Goal: Task Accomplishment & Management: Complete application form

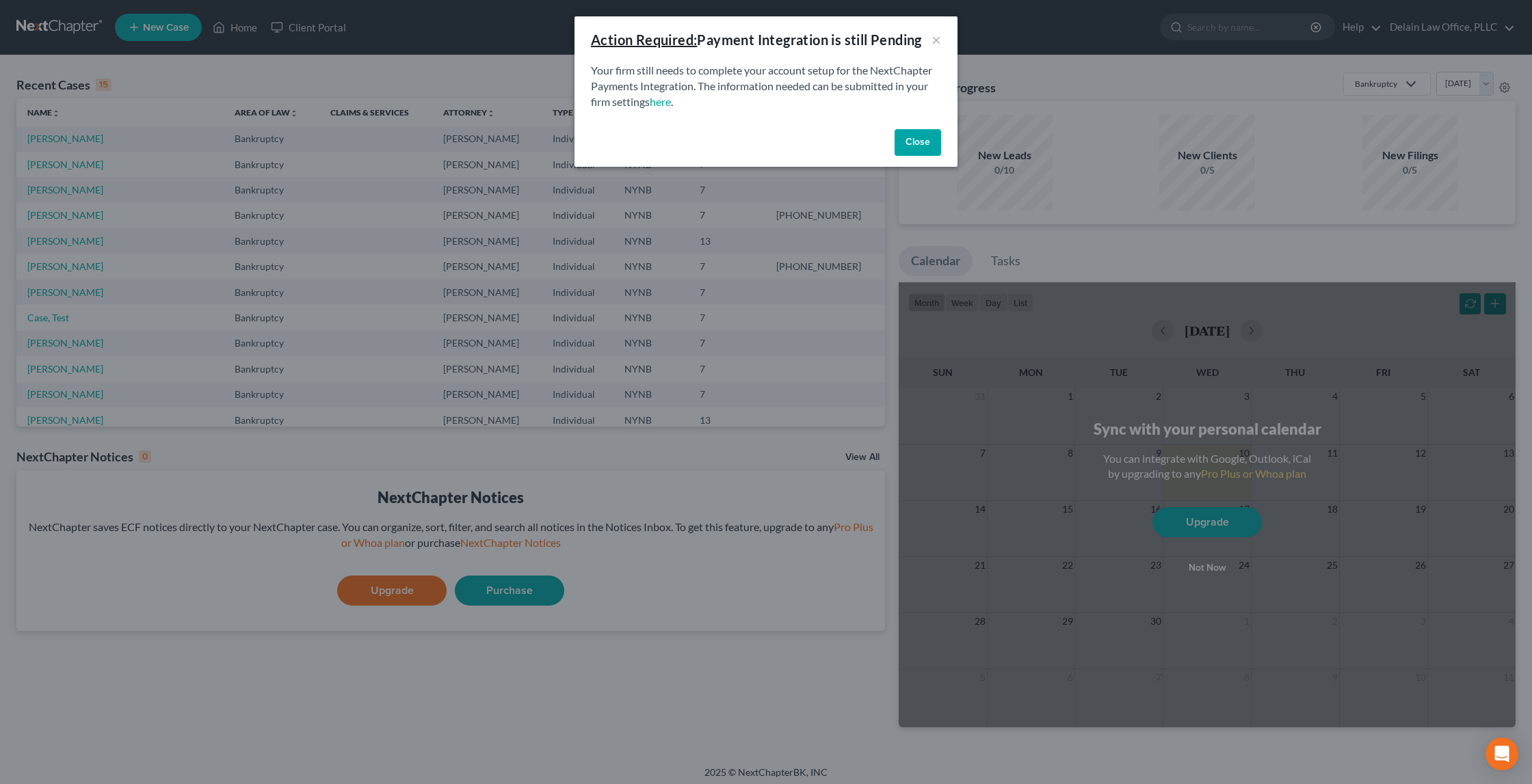
click at [926, 137] on button "Close" at bounding box center [917, 143] width 47 height 28
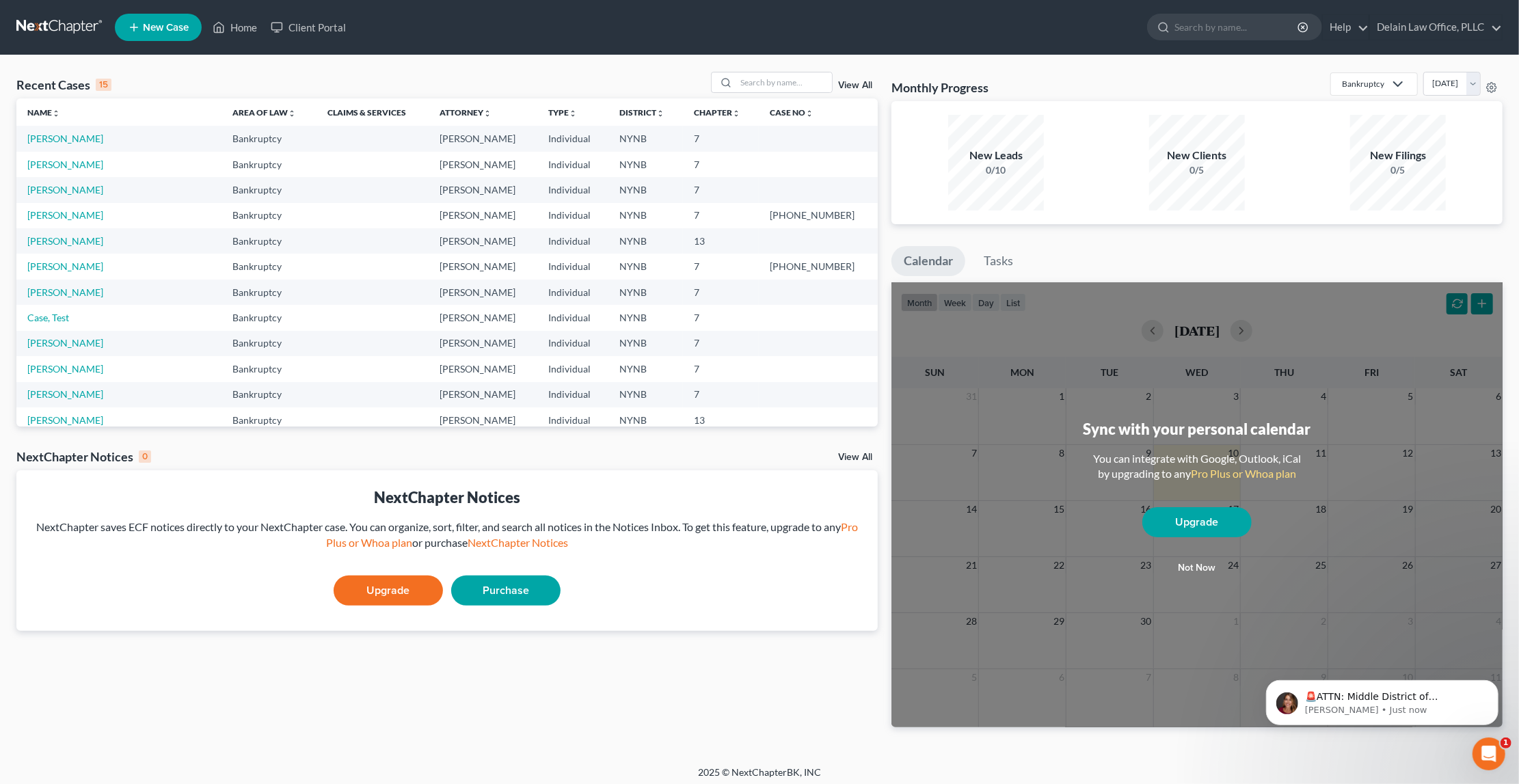
click at [160, 25] on span "New Case" at bounding box center [166, 27] width 46 height 10
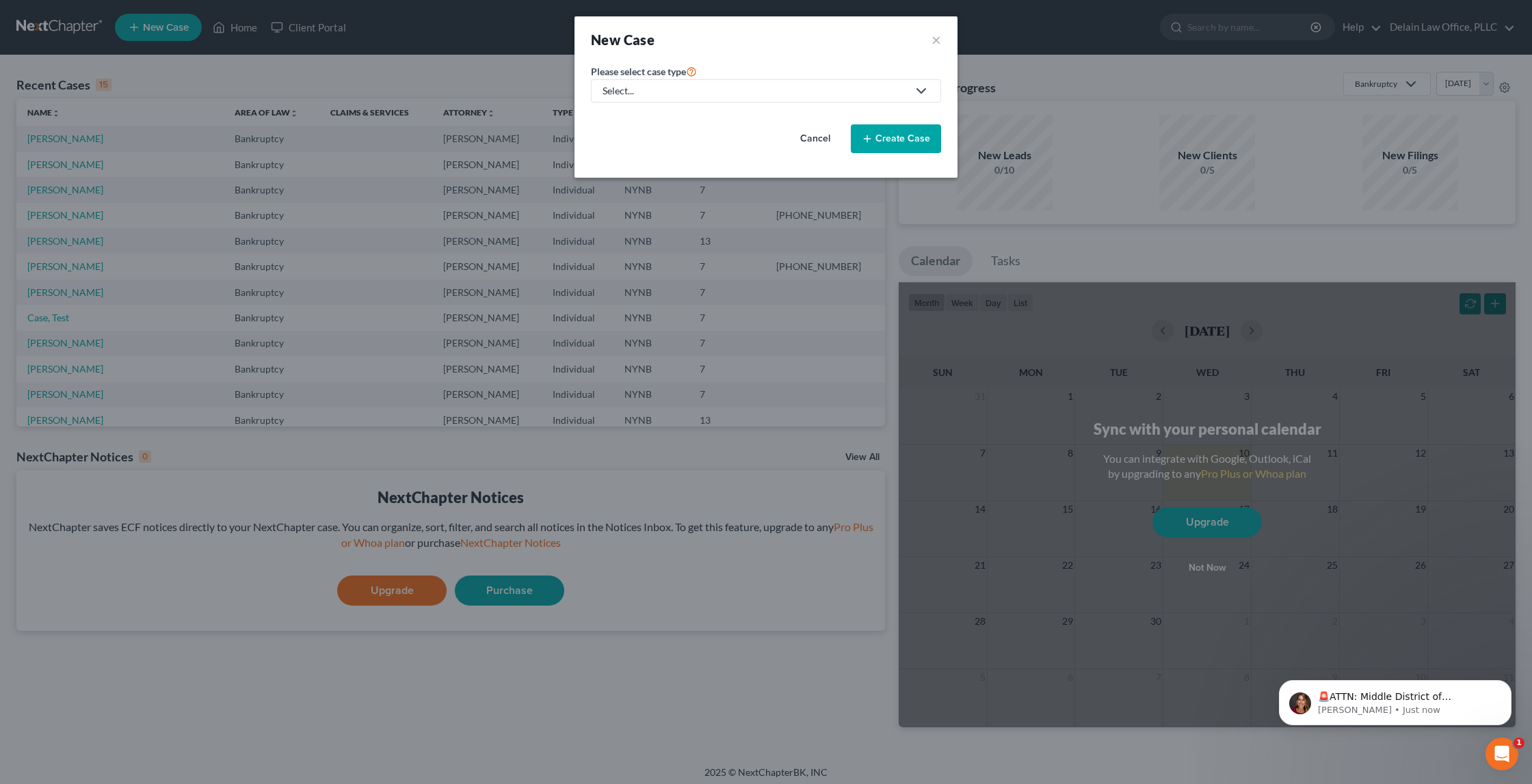
click at [666, 89] on div "Select..." at bounding box center [754, 91] width 305 height 14
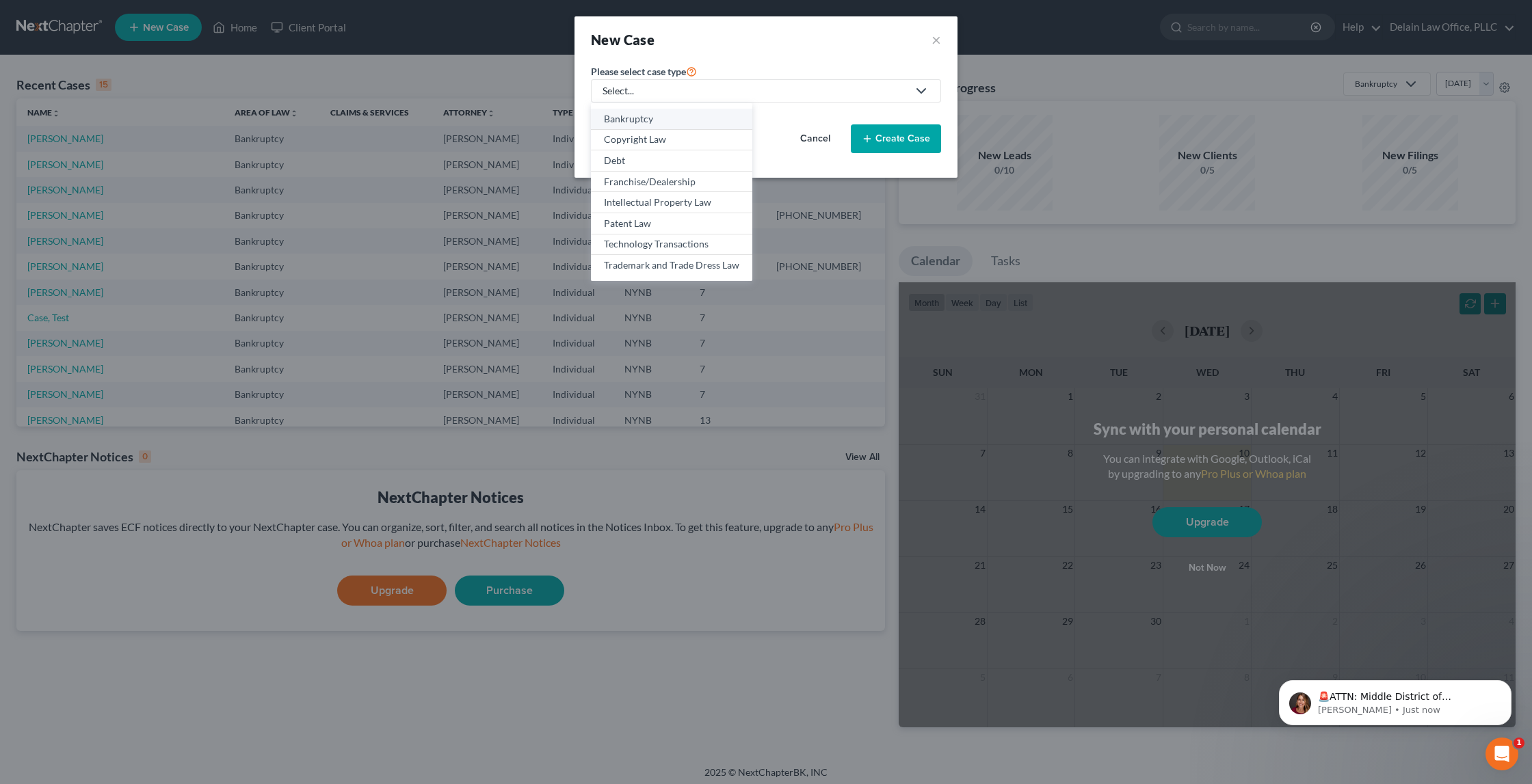
click at [658, 115] on div "Bankruptcy" at bounding box center [672, 119] width 135 height 14
select select "54"
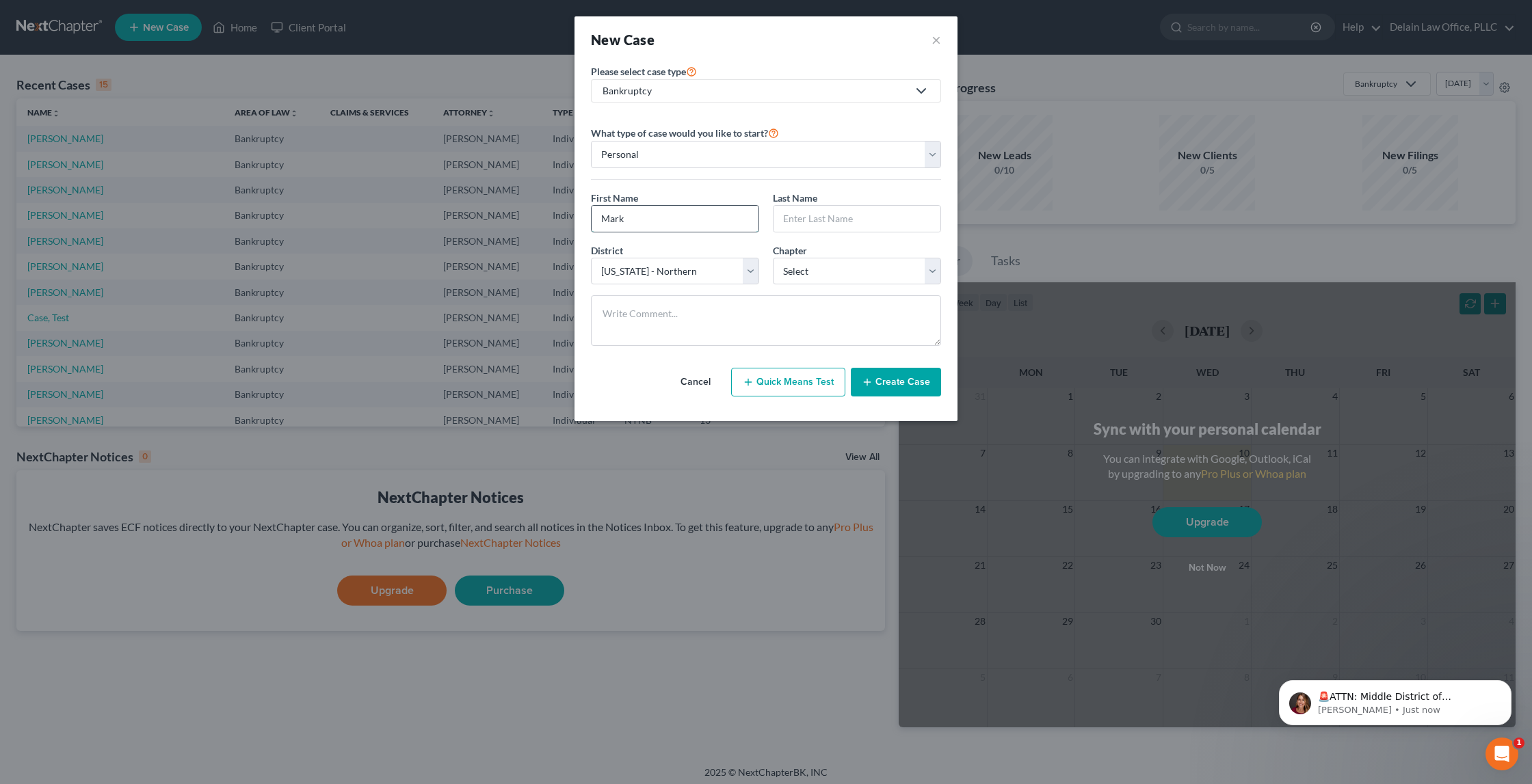
type input "Mark"
type input "[PERSON_NAME]"
select select "0"
click at [895, 377] on button "Create Case" at bounding box center [896, 381] width 91 height 28
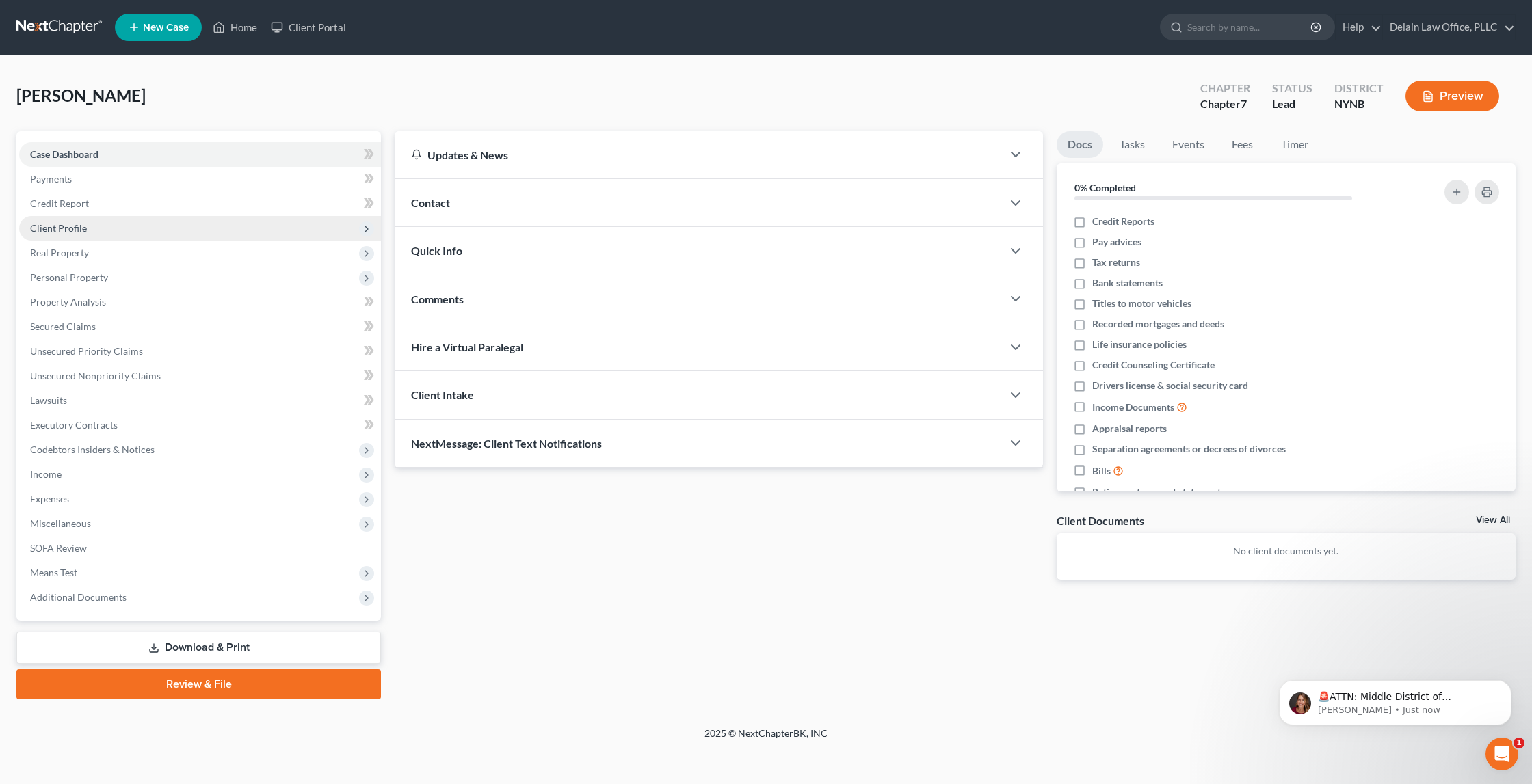
click at [270, 225] on span "Client Profile" at bounding box center [200, 229] width 362 height 25
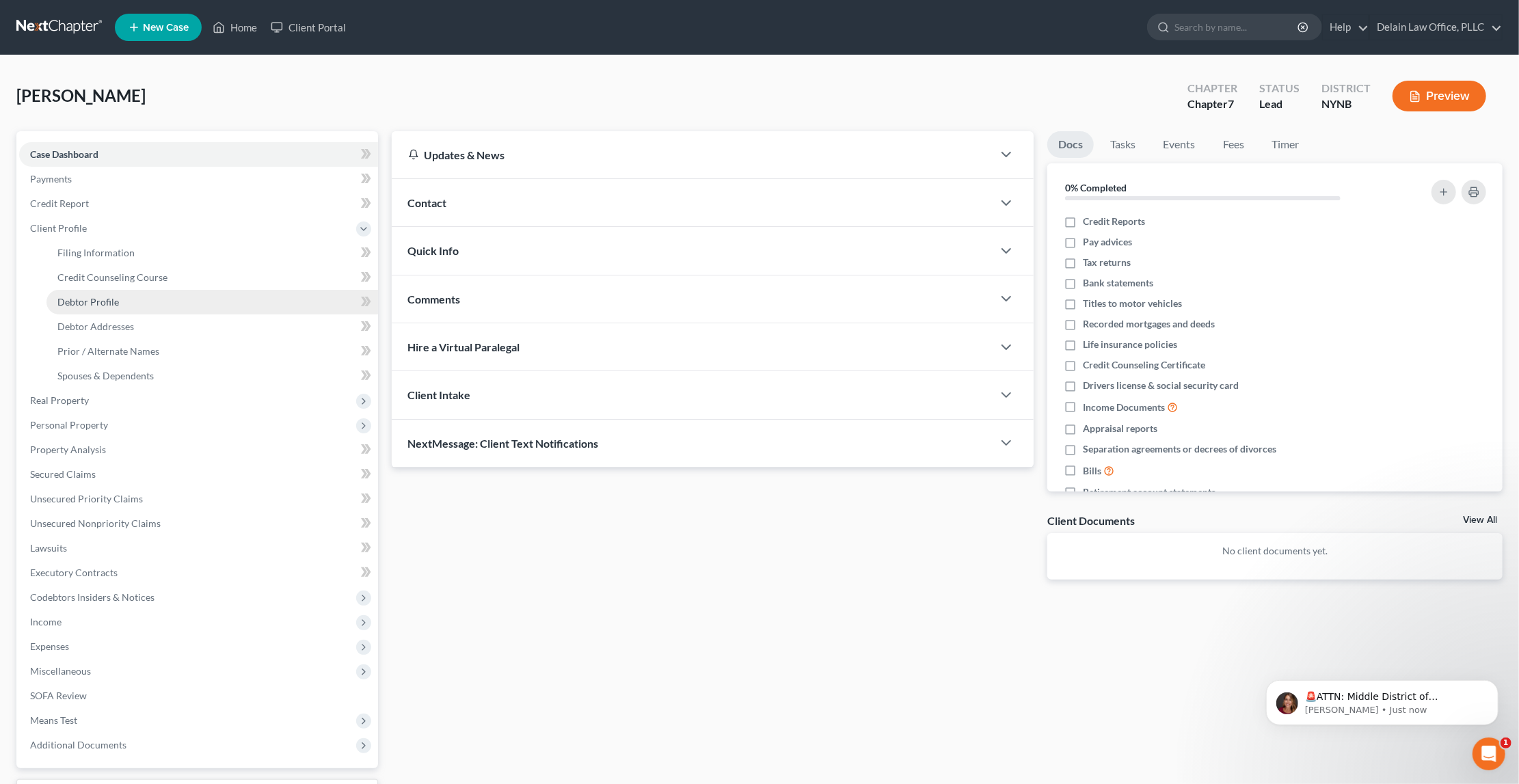
click at [284, 290] on link "Debtor Profile" at bounding box center [213, 302] width 331 height 25
select select "0"
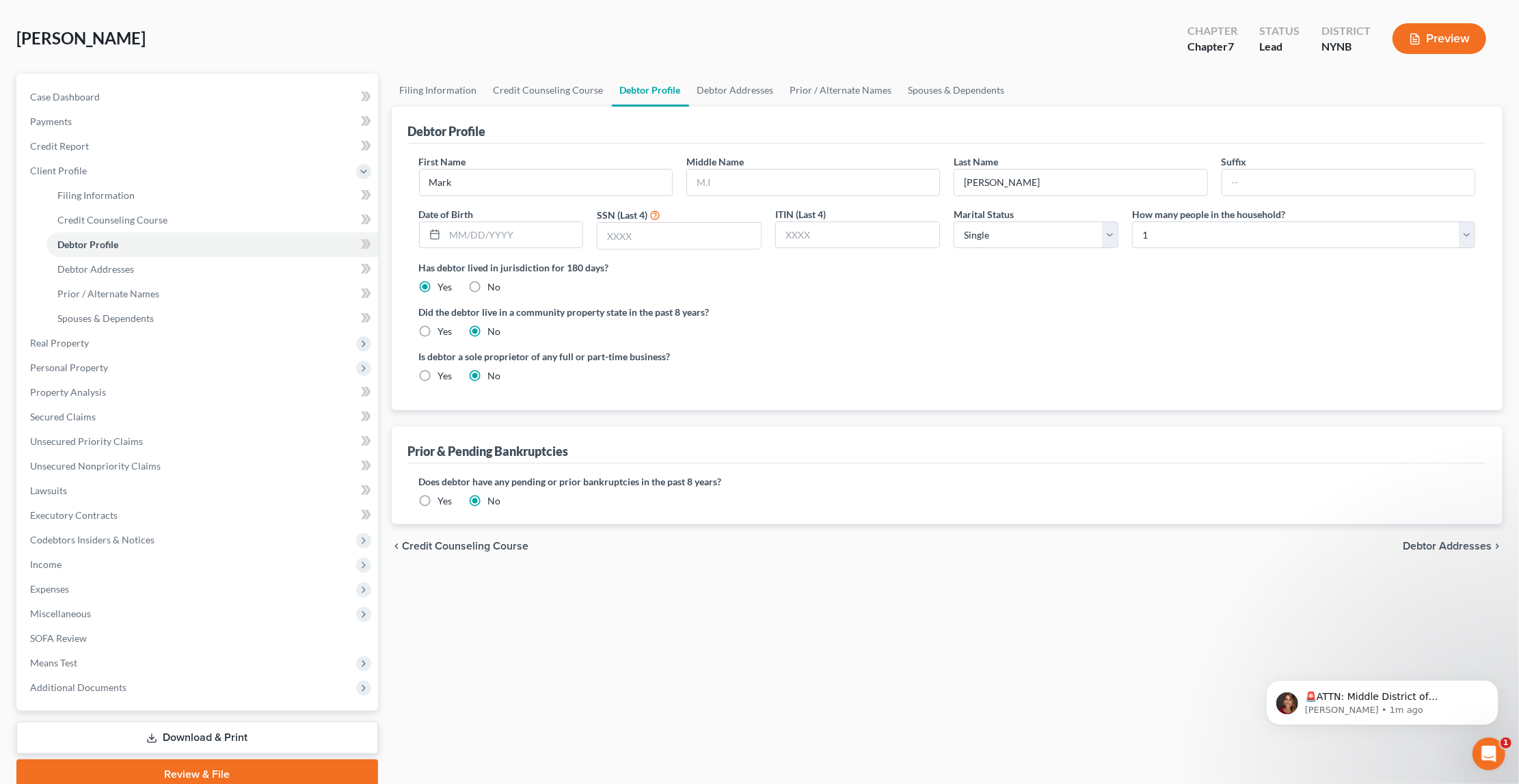
scroll to position [63, 0]
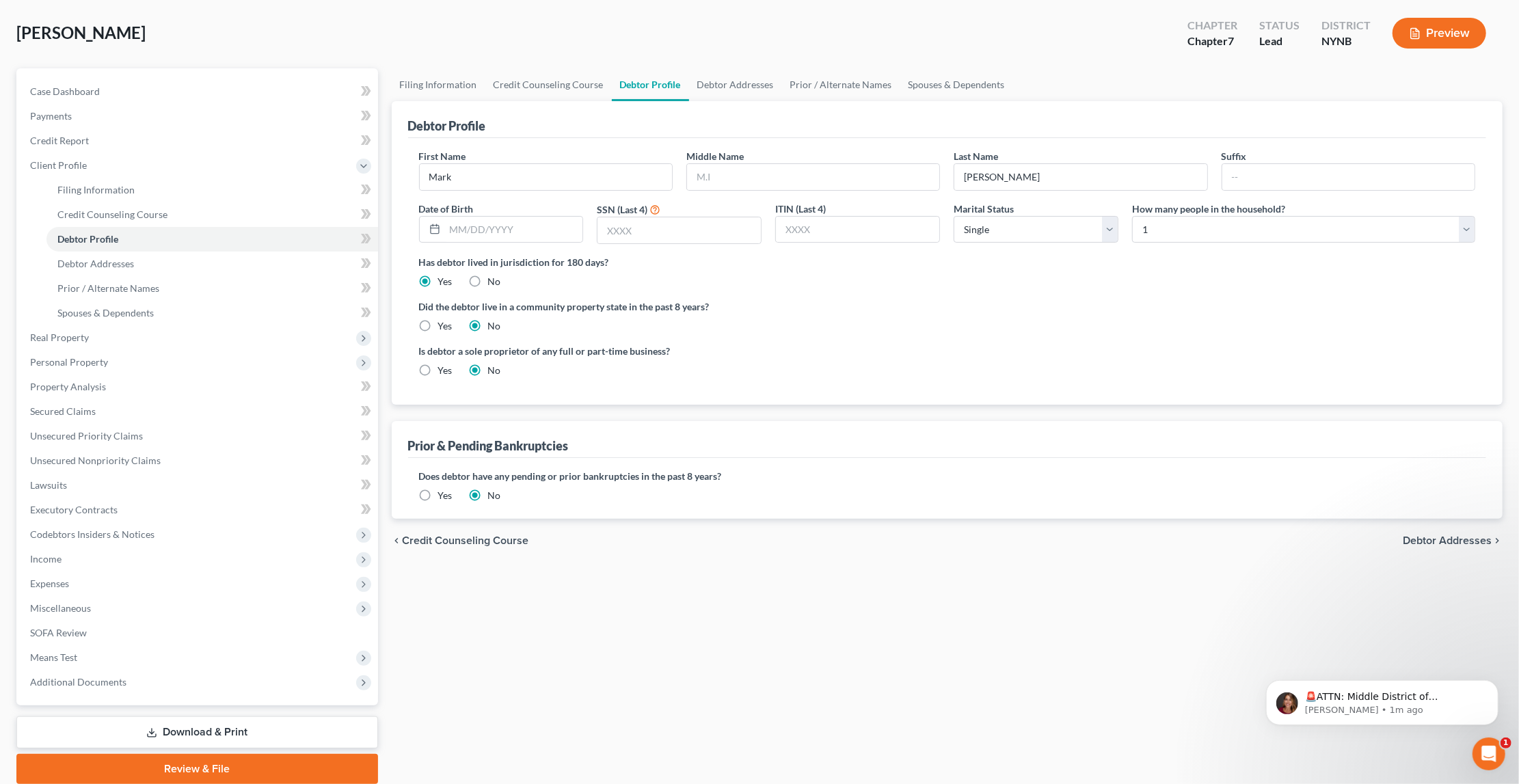
click at [274, 254] on link "Debtor Addresses" at bounding box center [213, 264] width 331 height 25
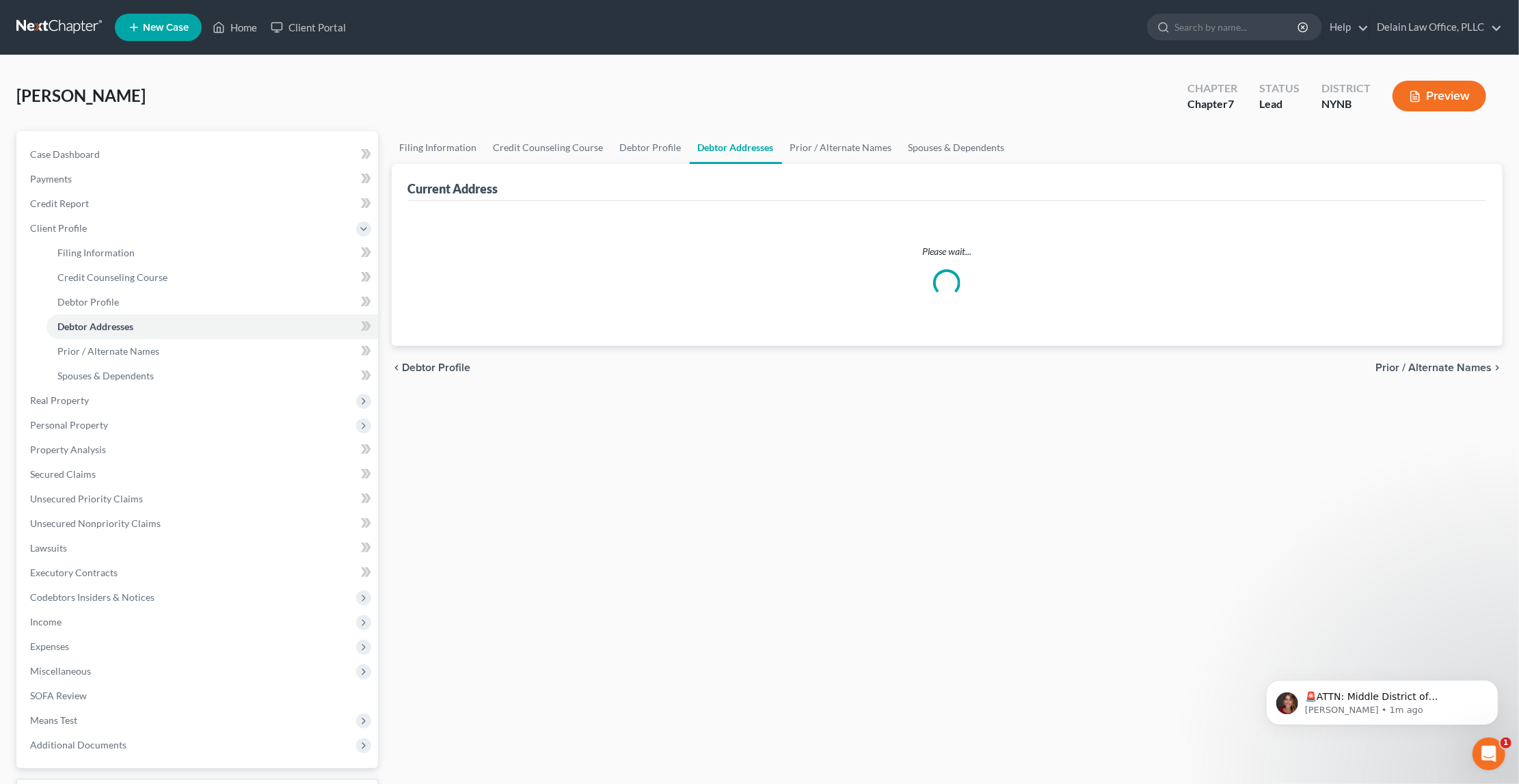
select select "0"
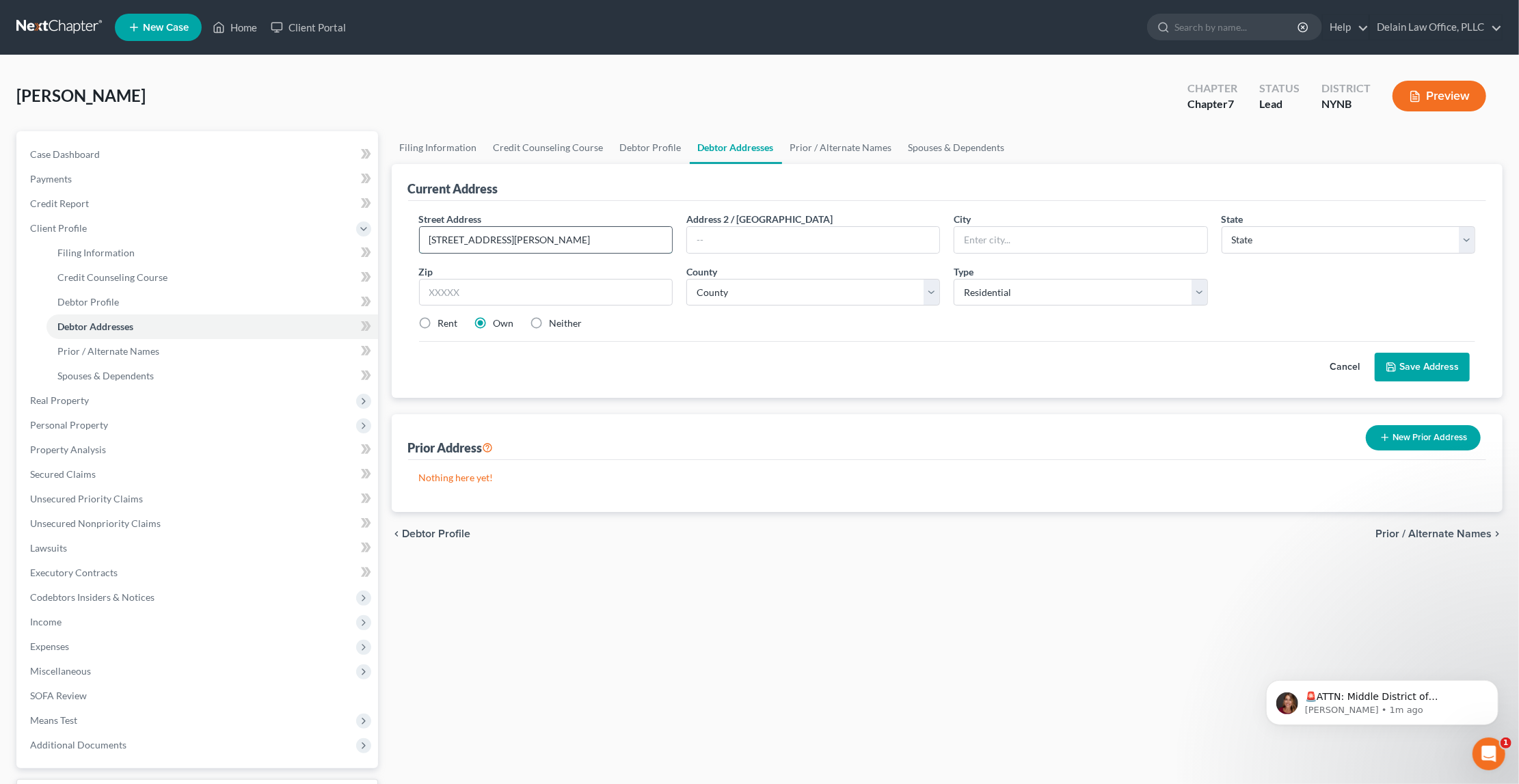
type input "[STREET_ADDRESS][PERSON_NAME]"
type input "[GEOGRAPHIC_DATA]"
select select "35"
type input "13662"
type input "Massena"
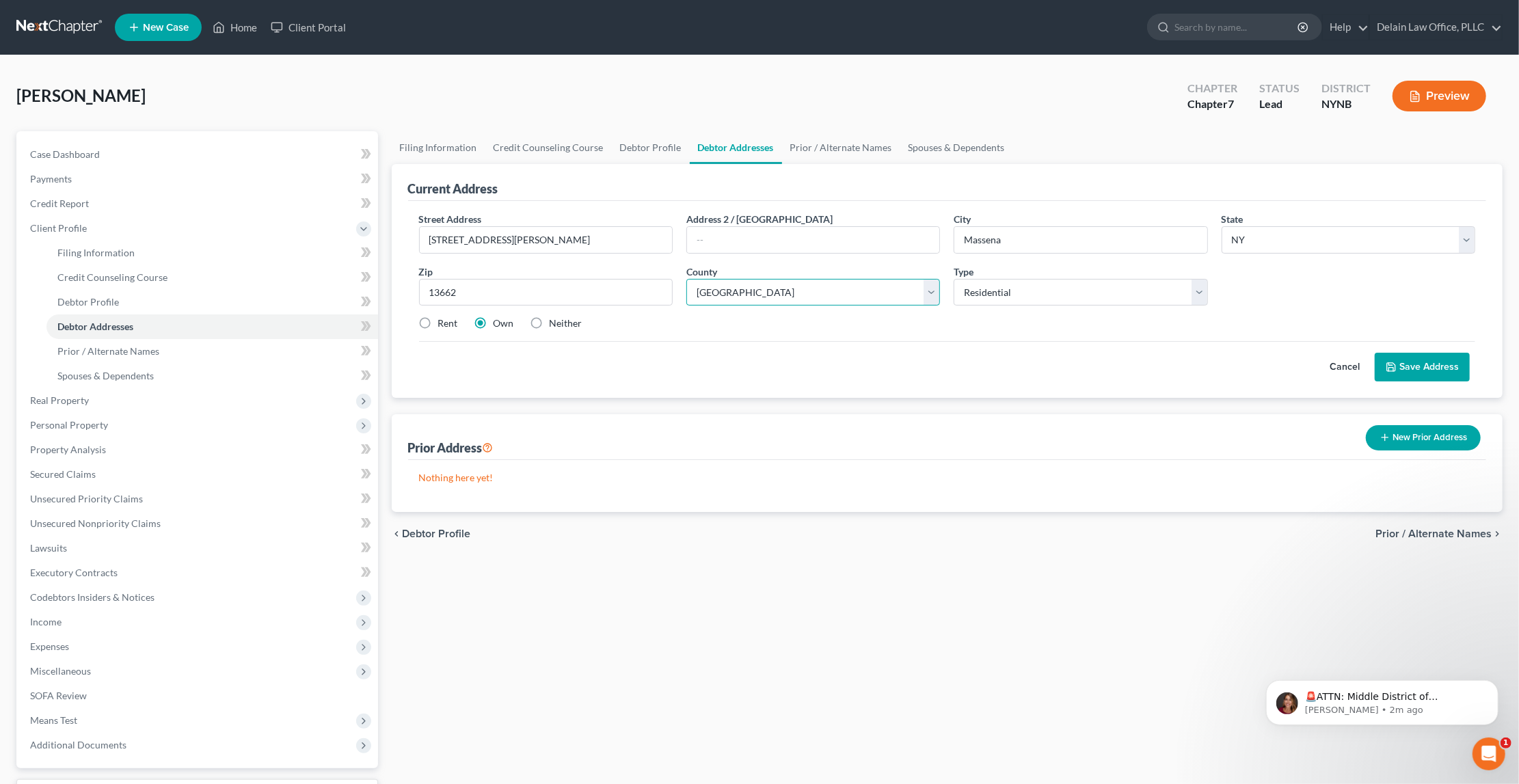
select select "49"
click at [1395, 365] on icon at bounding box center [1391, 367] width 8 height 8
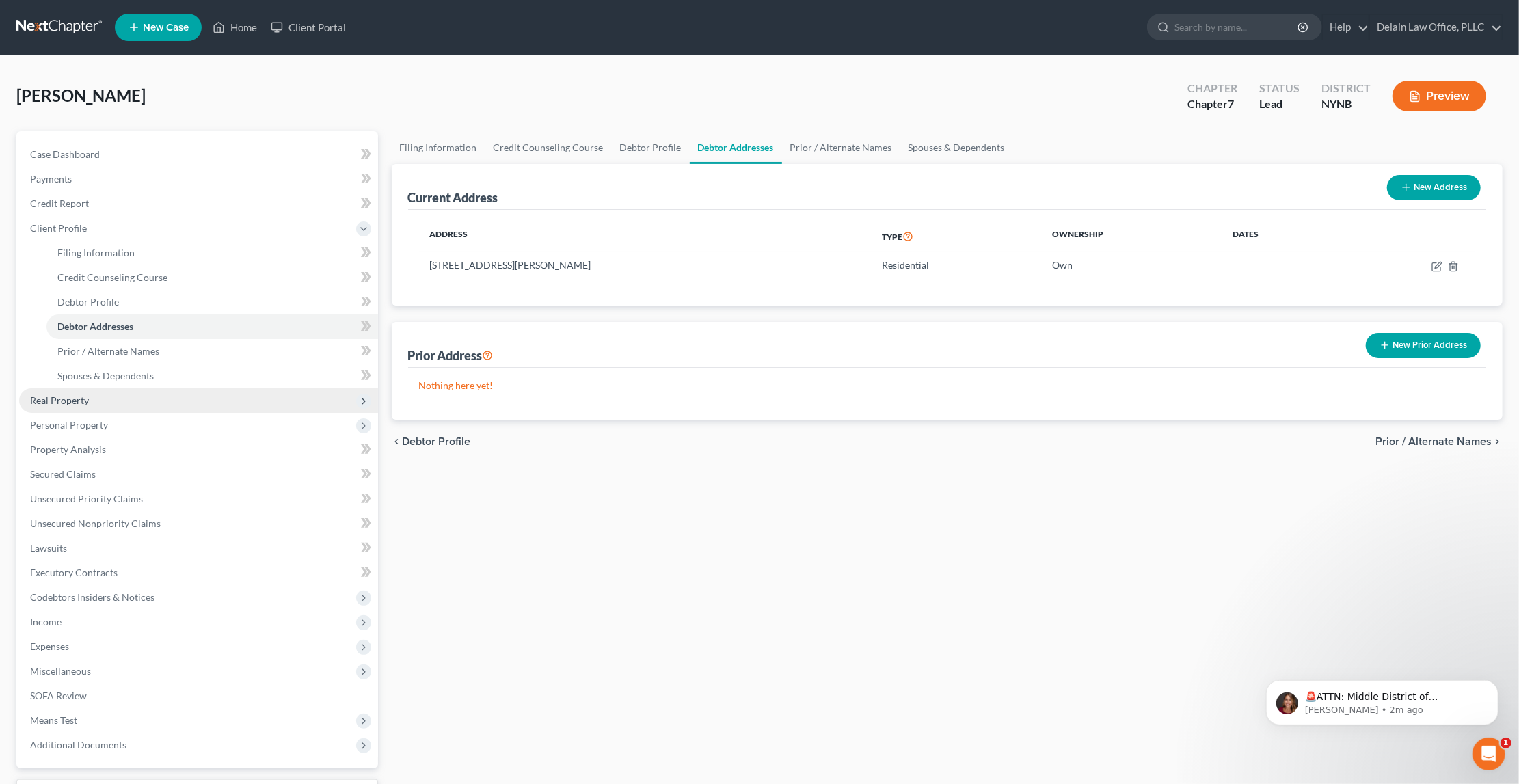
click at [249, 393] on span "Real Property" at bounding box center [199, 400] width 359 height 25
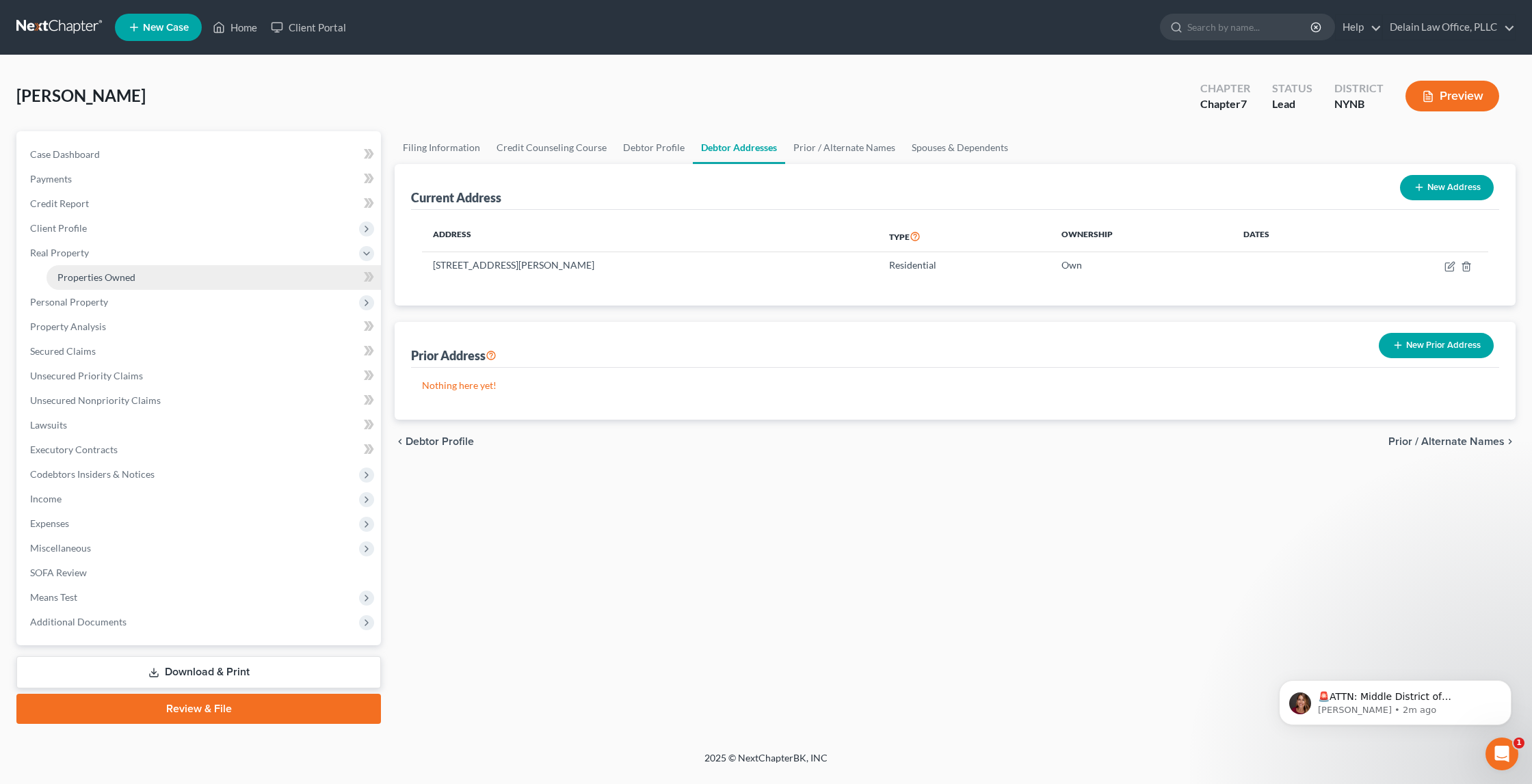
click at [243, 268] on link "Properties Owned" at bounding box center [214, 278] width 335 height 25
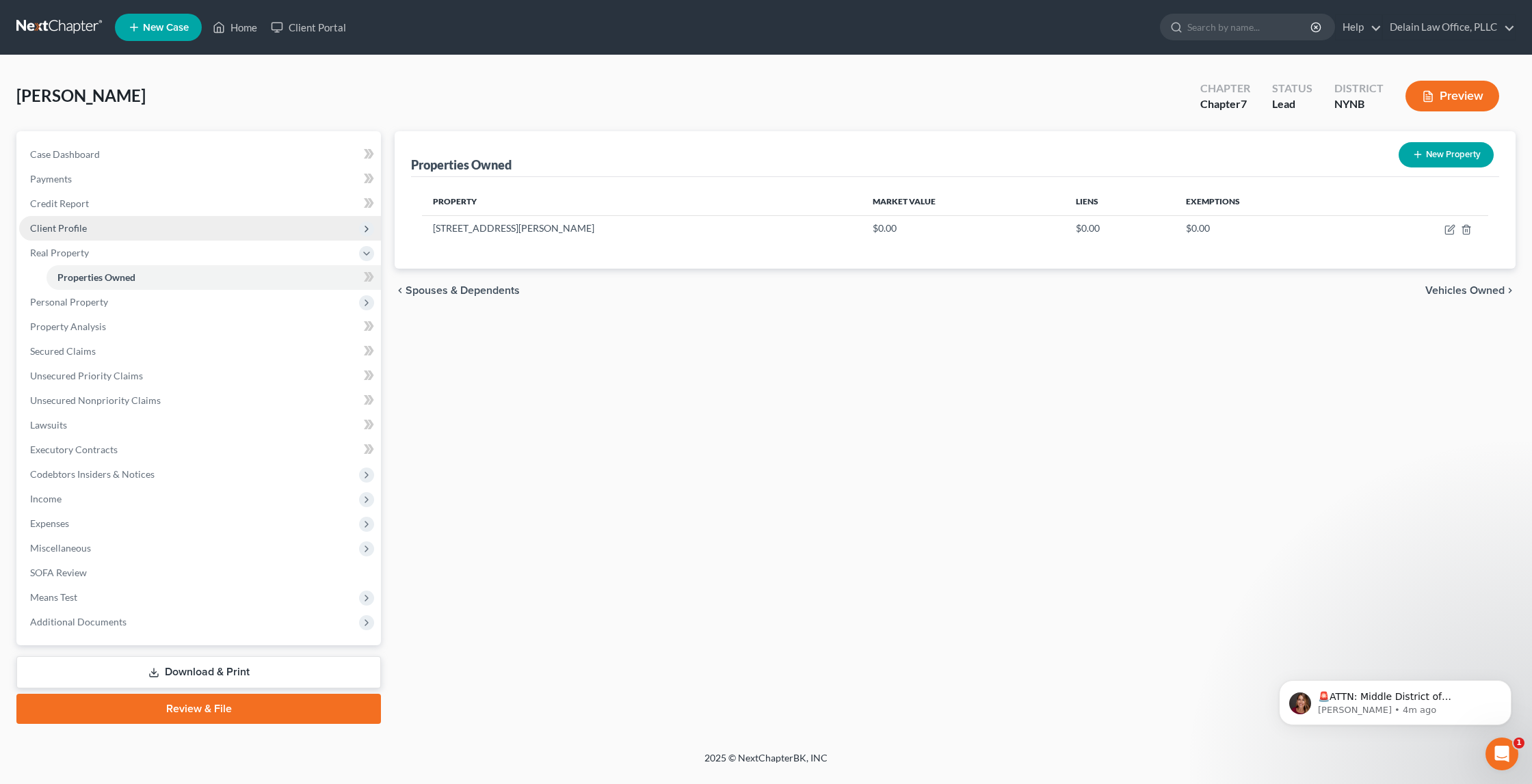
click at [179, 222] on span "Client Profile" at bounding box center [200, 229] width 362 height 25
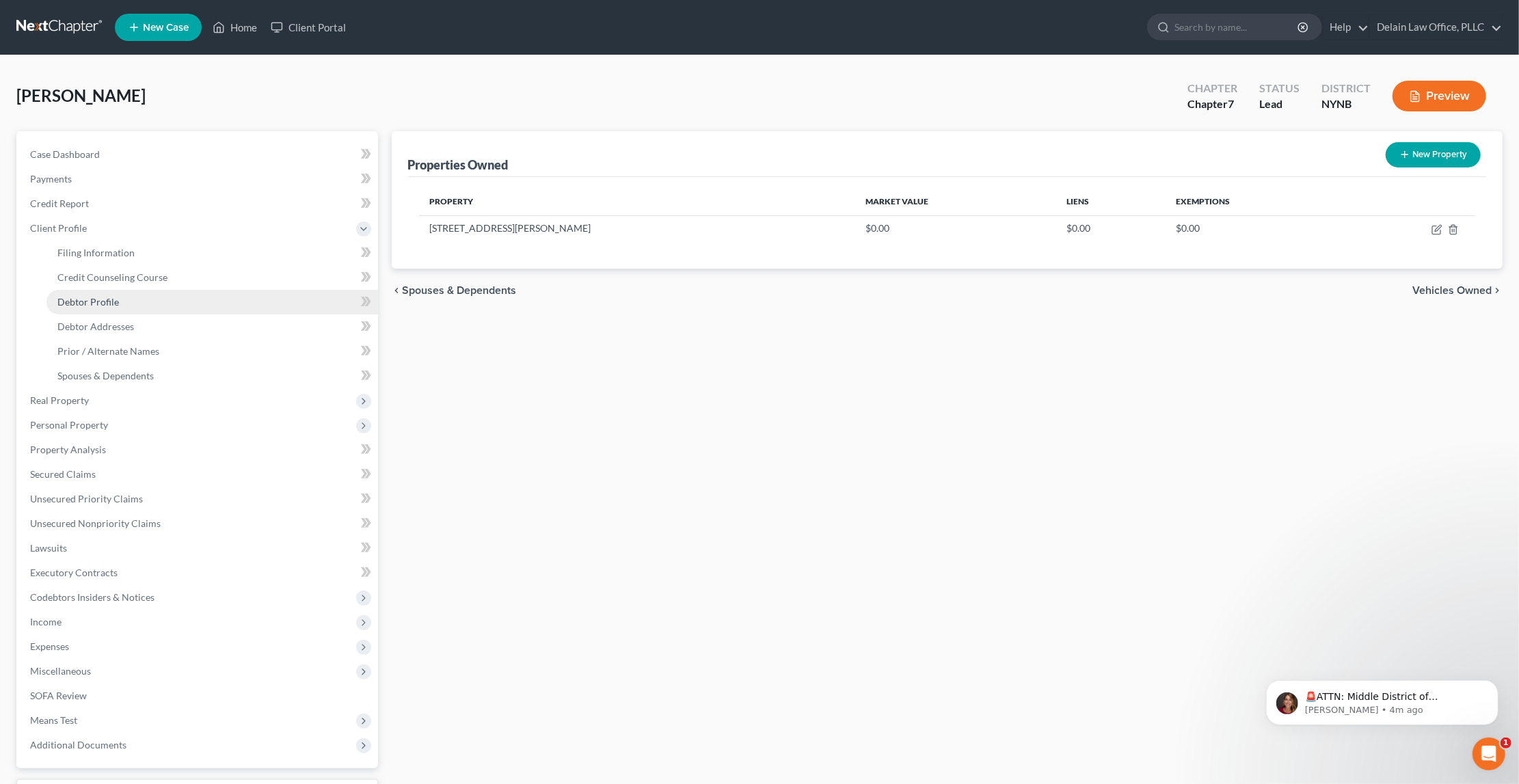
click at [183, 292] on link "Debtor Profile" at bounding box center [213, 302] width 331 height 25
select select "0"
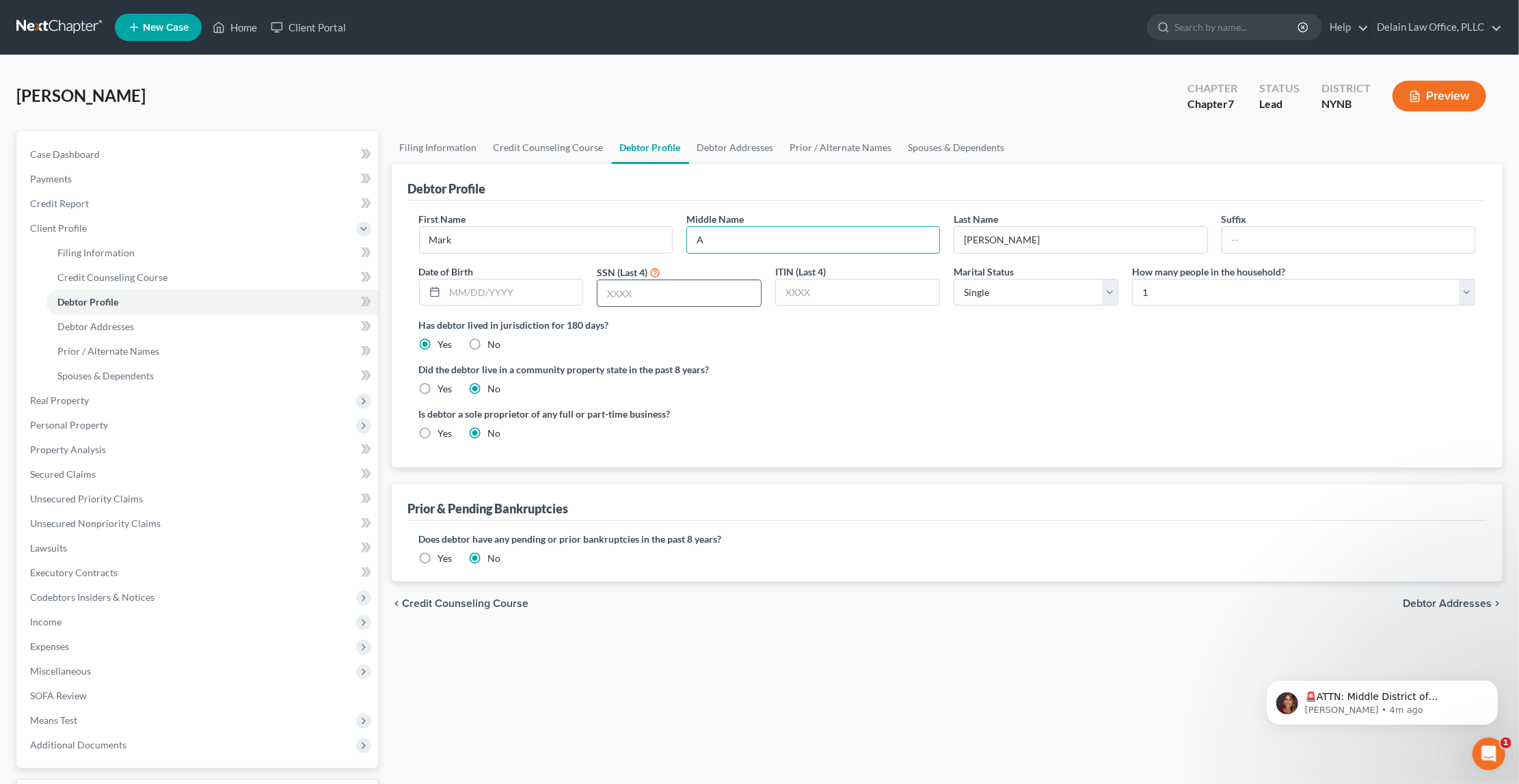
type input "A"
click at [648, 289] on input "text" at bounding box center [679, 293] width 163 height 26
type input "7484"
click at [262, 320] on link "Debtor Addresses" at bounding box center [213, 327] width 331 height 25
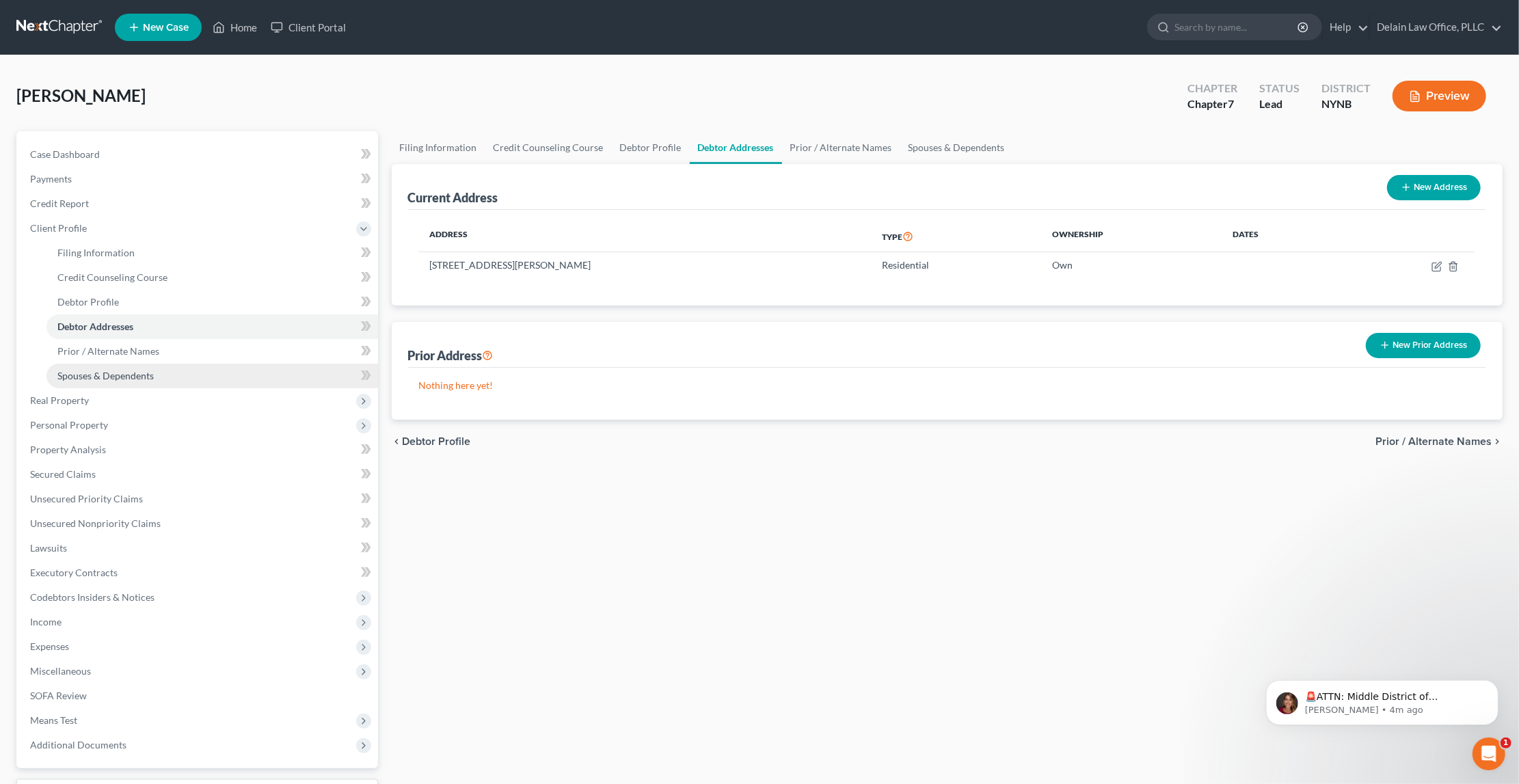
click at [110, 370] on span "Spouses & Dependents" at bounding box center [106, 375] width 97 height 12
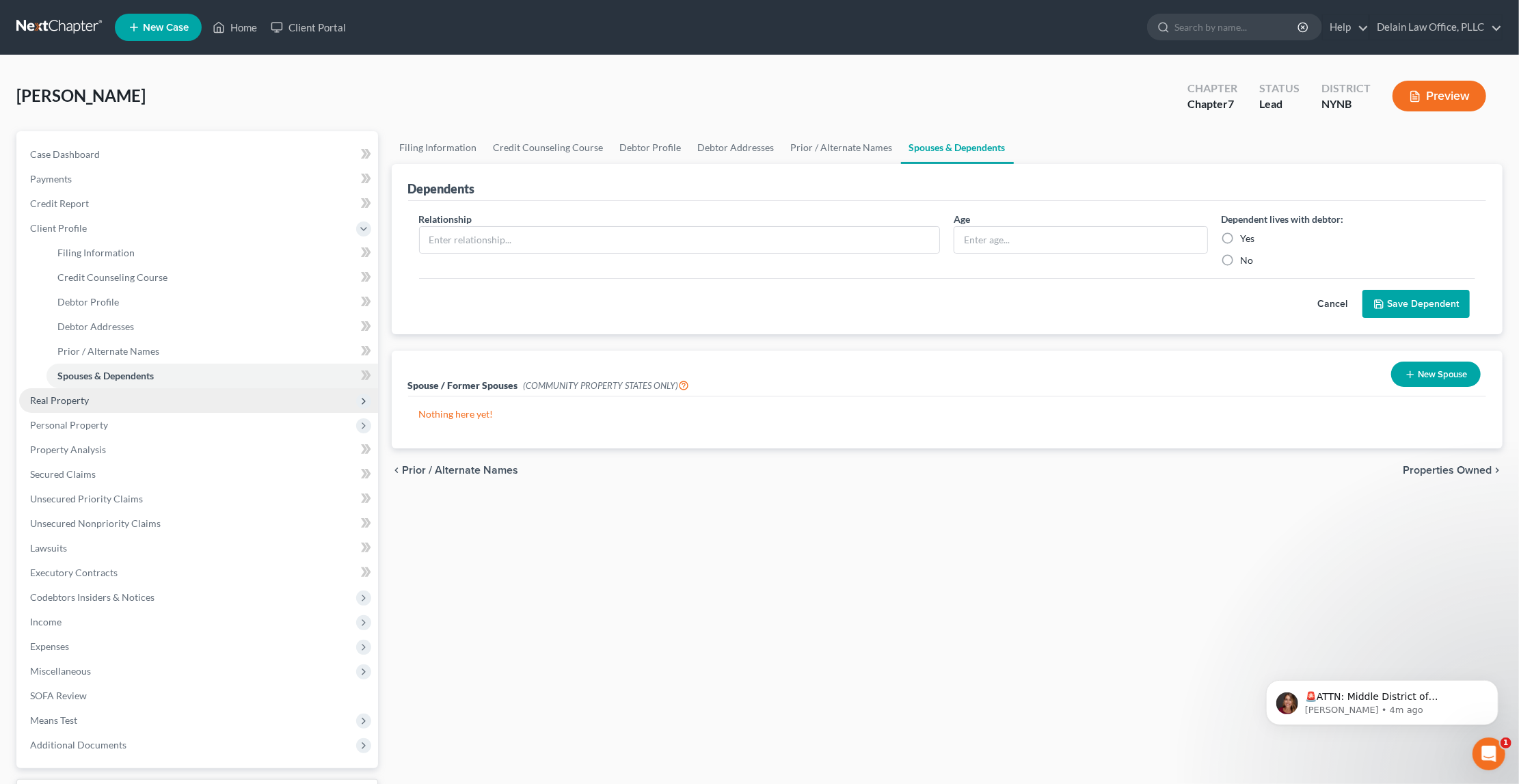
click at [105, 392] on span "Real Property" at bounding box center [199, 400] width 359 height 25
